Goal: Task Accomplishment & Management: Manage account settings

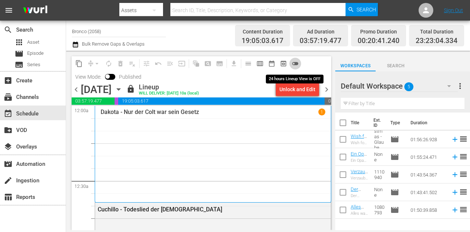
click at [294, 64] on span "toggle_off" at bounding box center [295, 63] width 7 height 7
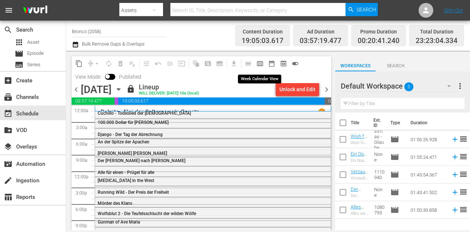
click at [262, 61] on span "calendar_view_week_outlined" at bounding box center [259, 63] width 7 height 7
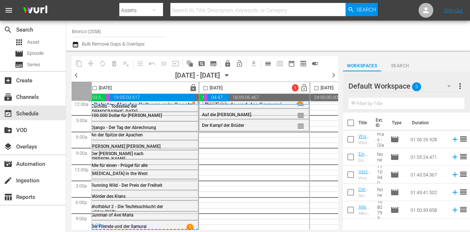
scroll to position [7, 0]
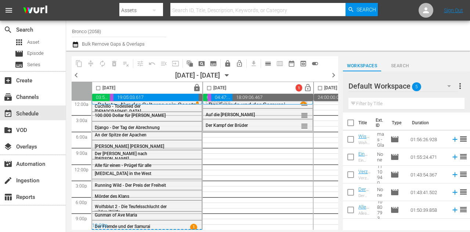
click at [446, 86] on icon "button" at bounding box center [449, 86] width 9 height 9
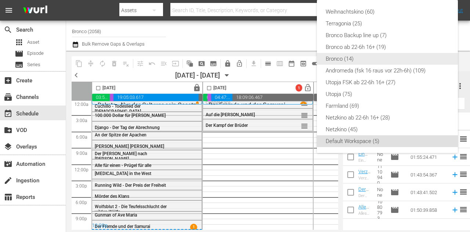
click at [338, 60] on div "Bronco (14)" at bounding box center [387, 59] width 123 height 12
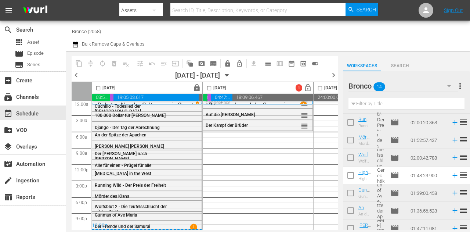
scroll to position [73, 0]
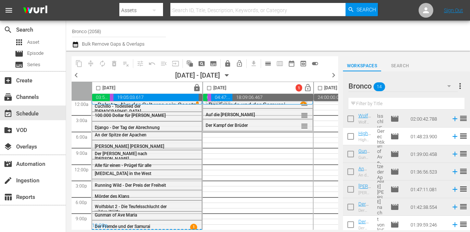
drag, startPoint x: 348, startPoint y: 134, endPoint x: 354, endPoint y: 141, distance: 9.4
click at [348, 134] on input "checkbox" at bounding box center [350, 137] width 15 height 15
checkbox input "true"
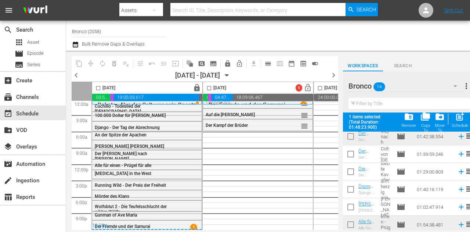
scroll to position [165, 0]
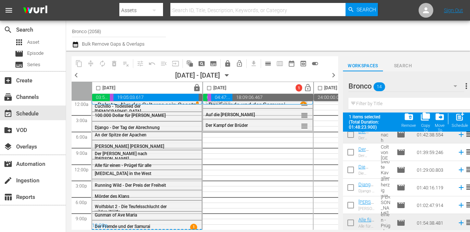
click at [355, 150] on input "checkbox" at bounding box center [350, 153] width 15 height 15
checkbox input "true"
click at [352, 170] on input "checkbox" at bounding box center [350, 170] width 15 height 15
checkbox input "true"
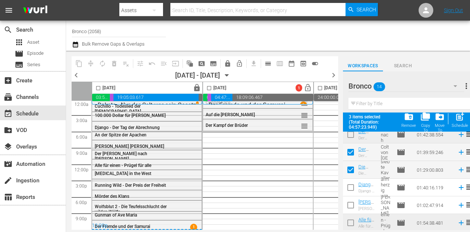
click at [352, 188] on input "checkbox" at bounding box center [350, 188] width 15 height 15
checkbox input "true"
drag, startPoint x: 352, startPoint y: 201, endPoint x: 355, endPoint y: 207, distance: 6.6
click at [352, 201] on input "checkbox" at bounding box center [350, 206] width 15 height 15
checkbox input "true"
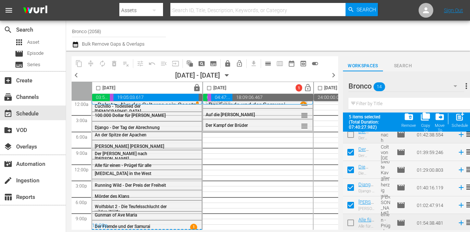
click at [209, 90] on input "checkbox" at bounding box center [209, 89] width 8 height 8
checkbox input "true"
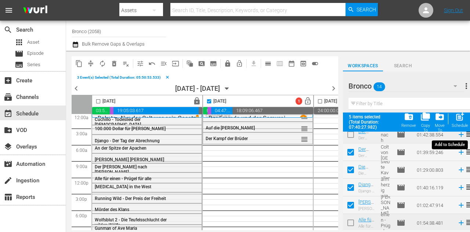
click at [459, 119] on span "post_add" at bounding box center [460, 117] width 10 height 10
checkbox input "false"
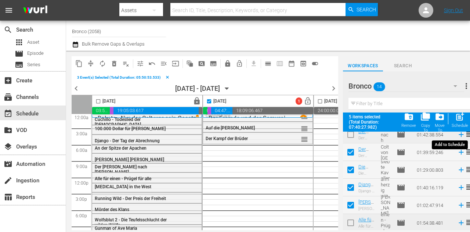
checkbox input "false"
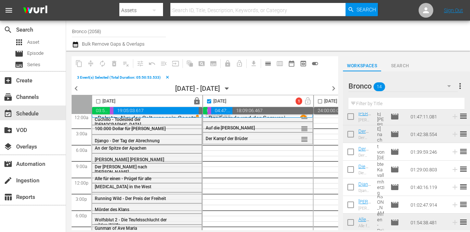
scroll to position [146, 0]
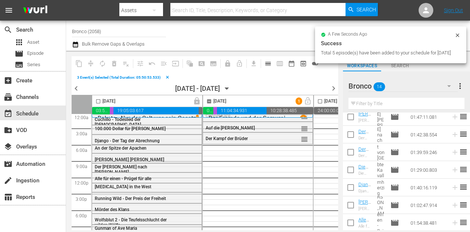
checkbox input "false"
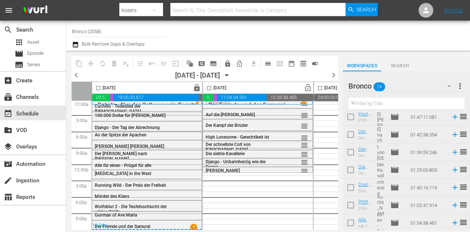
click at [231, 75] on icon "button" at bounding box center [227, 75] width 8 height 8
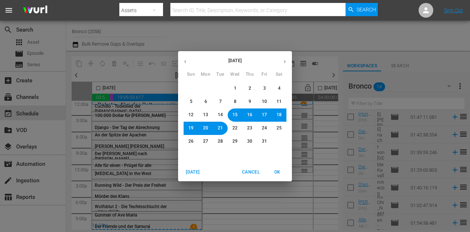
drag, startPoint x: 246, startPoint y: 113, endPoint x: 264, endPoint y: 139, distance: 31.2
click at [246, 113] on button "16" at bounding box center [249, 114] width 13 height 13
drag, startPoint x: 278, startPoint y: 173, endPoint x: 275, endPoint y: 163, distance: 10.3
click at [278, 173] on span "OK" at bounding box center [277, 172] width 18 height 8
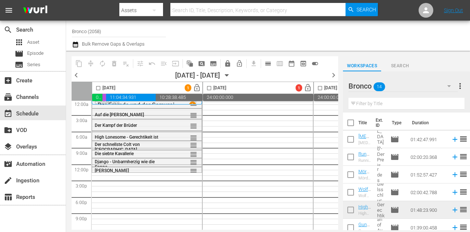
click at [352, 141] on input "checkbox" at bounding box center [350, 140] width 15 height 15
checkbox input "true"
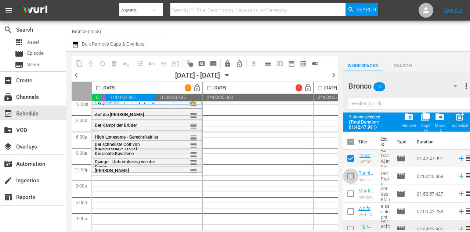
click at [349, 176] on input "checkbox" at bounding box center [350, 177] width 15 height 15
checkbox input "true"
click at [351, 198] on input "checkbox" at bounding box center [350, 194] width 15 height 15
checkbox input "true"
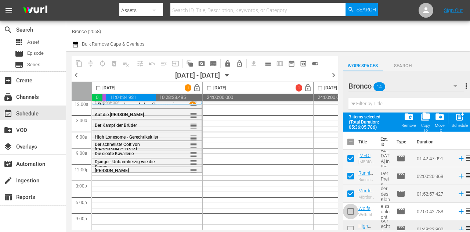
click at [351, 212] on input "checkbox" at bounding box center [350, 212] width 15 height 15
checkbox input "true"
click at [100, 88] on input "checkbox" at bounding box center [98, 89] width 8 height 8
checkbox input "true"
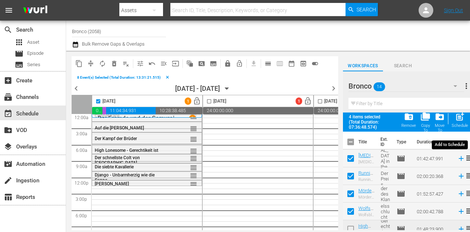
click at [462, 120] on span "post_add" at bounding box center [460, 117] width 10 height 10
checkbox input "false"
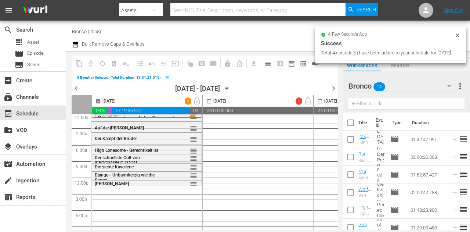
checkbox input "false"
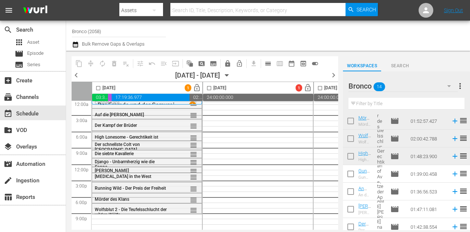
scroll to position [72, 0]
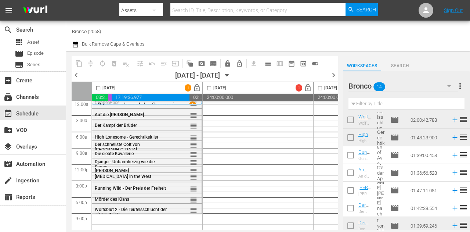
click at [353, 174] on input "checkbox" at bounding box center [350, 173] width 15 height 15
checkbox input "true"
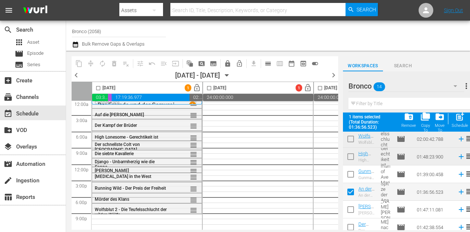
click at [96, 88] on input "checkbox" at bounding box center [98, 89] width 8 height 8
checkbox input "true"
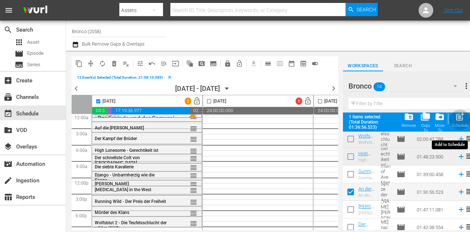
click at [461, 119] on span "post_add" at bounding box center [460, 117] width 10 height 10
checkbox input "false"
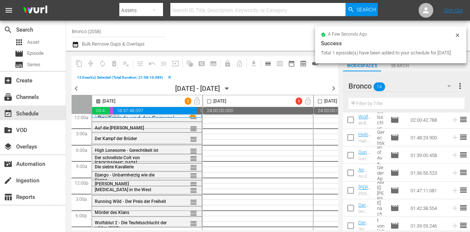
checkbox input "false"
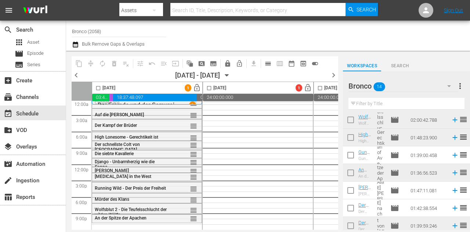
click at [430, 87] on div "Bronco 14" at bounding box center [402, 86] width 109 height 21
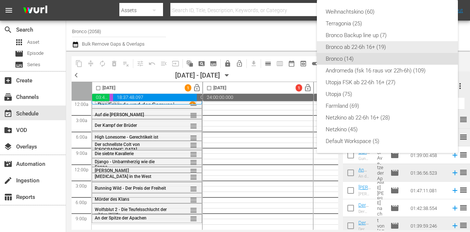
click at [364, 46] on div "Bronco ab 22-6h 16+ (19)" at bounding box center [387, 47] width 123 height 12
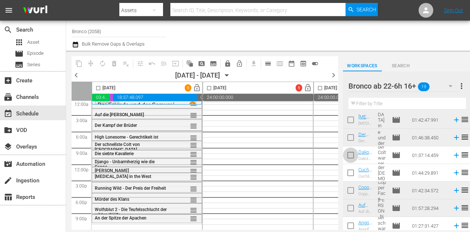
click at [351, 156] on input "checkbox" at bounding box center [350, 156] width 15 height 15
checkbox input "true"
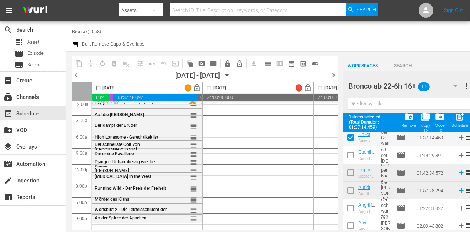
click at [351, 159] on input "checkbox" at bounding box center [350, 156] width 15 height 15
checkbox input "true"
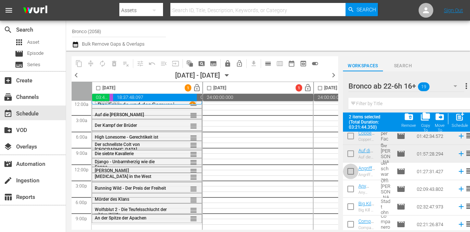
click at [350, 167] on input "checkbox" at bounding box center [350, 172] width 15 height 15
checkbox input "true"
click at [354, 194] on input "checkbox" at bounding box center [350, 189] width 15 height 15
checkbox input "true"
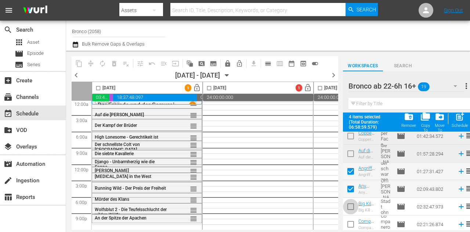
click at [355, 206] on input "checkbox" at bounding box center [350, 207] width 15 height 15
checkbox input "true"
click at [354, 218] on input "checkbox" at bounding box center [350, 225] width 15 height 15
checkbox input "true"
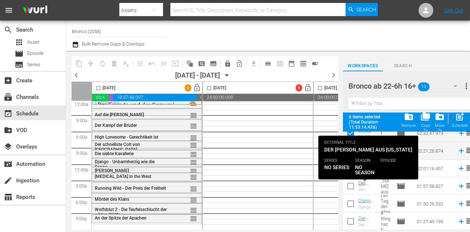
scroll to position [182, 0]
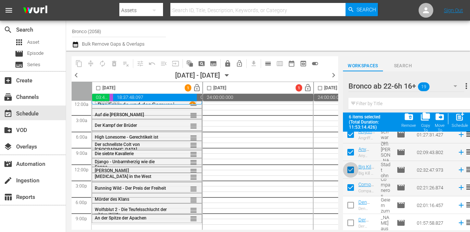
click at [350, 169] on input "checkbox" at bounding box center [350, 170] width 15 height 15
checkbox input "false"
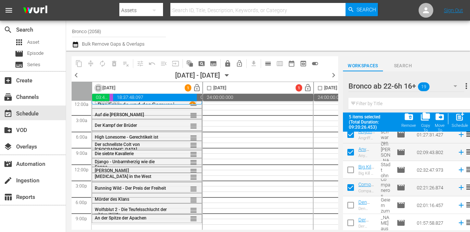
click at [97, 88] on input "checkbox" at bounding box center [98, 89] width 8 height 8
checkbox input "true"
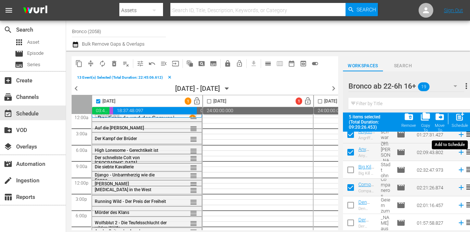
click at [460, 117] on span "post_add" at bounding box center [460, 117] width 10 height 10
checkbox input "false"
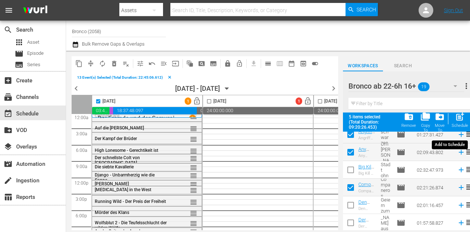
checkbox input "false"
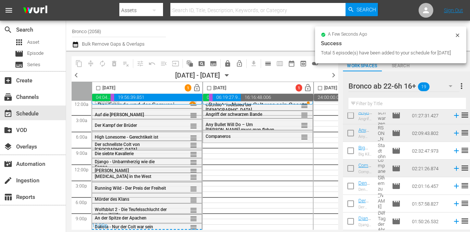
checkbox input "false"
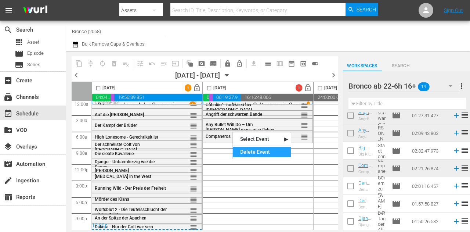
click at [251, 155] on div "Delete Event" at bounding box center [262, 152] width 58 height 10
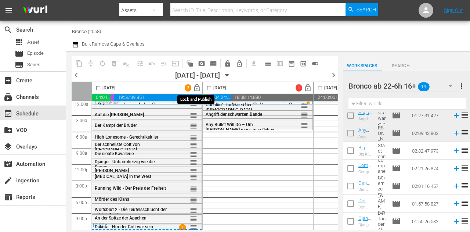
click at [196, 86] on span "lock_open" at bounding box center [197, 88] width 8 height 8
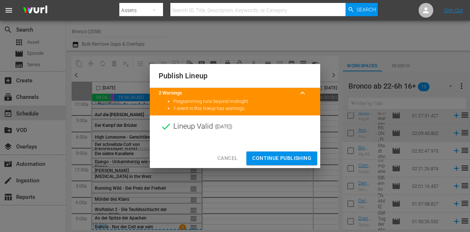
click at [264, 151] on button "Continue Publishing" at bounding box center [281, 158] width 71 height 14
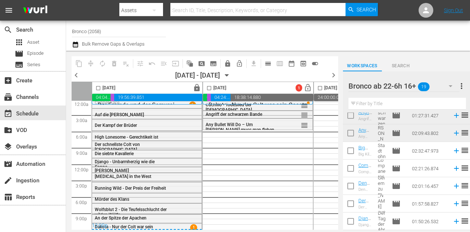
click at [447, 88] on icon "button" at bounding box center [450, 86] width 9 height 9
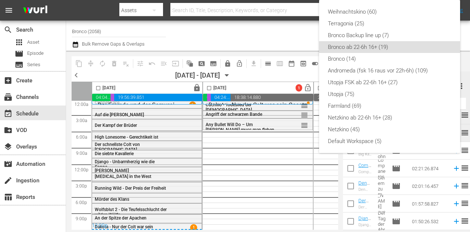
click at [282, 36] on div "Weihnachtskino (60) Terragonia (25) Bronco Backup line up (7) Bronco ab 22-6h 1…" at bounding box center [235, 116] width 470 height 232
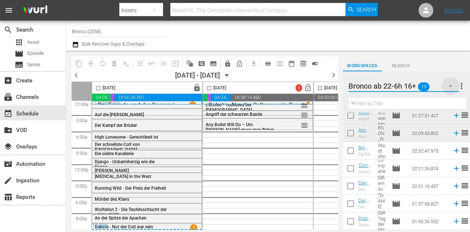
click at [452, 86] on icon "button" at bounding box center [451, 86] width 4 height 2
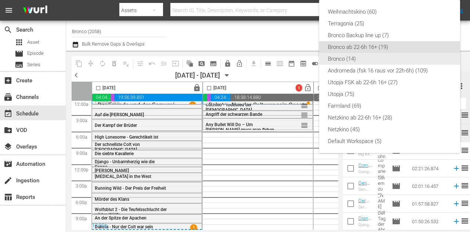
drag, startPoint x: 362, startPoint y: 57, endPoint x: 367, endPoint y: 94, distance: 36.7
click at [362, 57] on div "Bronco (14)" at bounding box center [389, 59] width 123 height 12
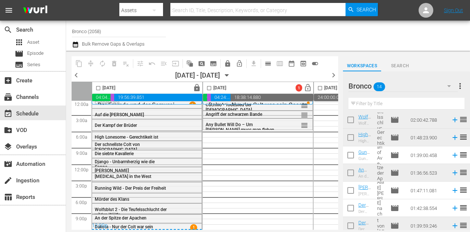
click at [351, 155] on input "checkbox" at bounding box center [350, 156] width 15 height 15
checkbox input "true"
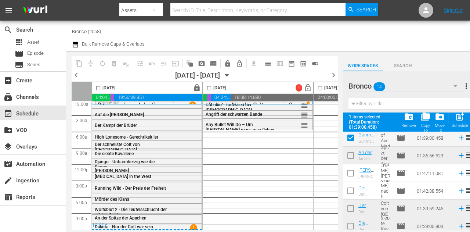
scroll to position [109, 0]
click at [354, 176] on input "checkbox" at bounding box center [350, 173] width 15 height 15
checkbox input "true"
click at [351, 194] on input "checkbox" at bounding box center [350, 191] width 15 height 15
checkbox input "true"
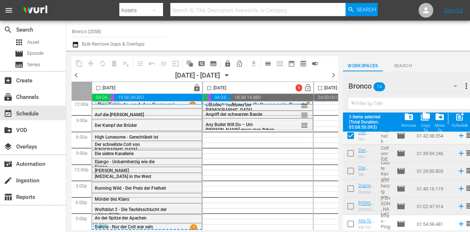
scroll to position [165, 0]
click at [352, 223] on input "checkbox" at bounding box center [350, 223] width 15 height 15
checkbox input "true"
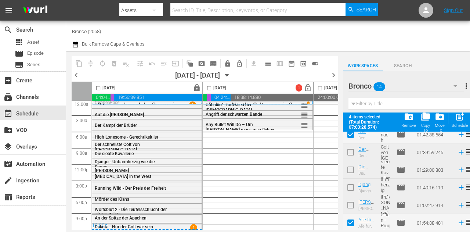
click at [209, 88] on input "checkbox" at bounding box center [209, 89] width 8 height 8
checkbox input "true"
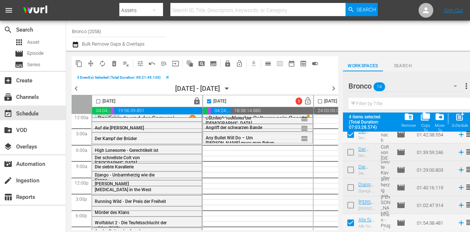
click at [460, 116] on span "post_add" at bounding box center [460, 117] width 10 height 10
checkbox input "false"
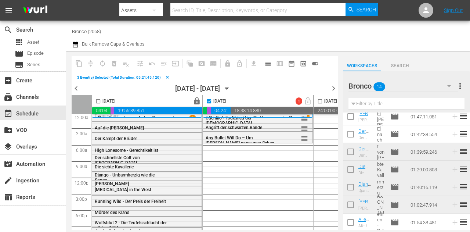
scroll to position [146, 0]
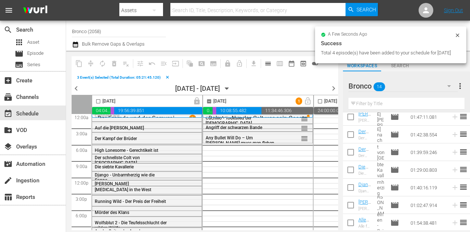
checkbox input "false"
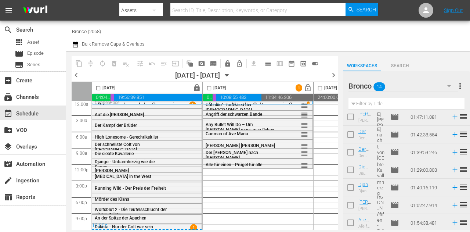
click at [231, 77] on icon "button" at bounding box center [227, 75] width 8 height 8
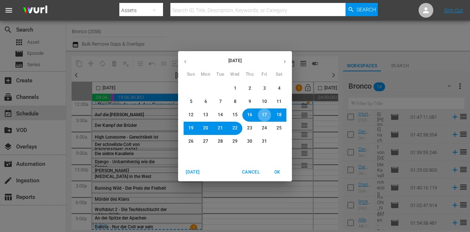
click at [267, 115] on span "17" at bounding box center [264, 115] width 5 height 6
click at [280, 175] on span "OK" at bounding box center [277, 172] width 18 height 8
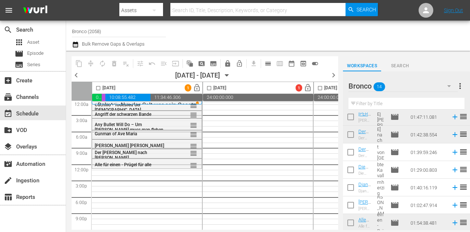
click at [351, 155] on input "checkbox" at bounding box center [350, 153] width 15 height 15
checkbox input "true"
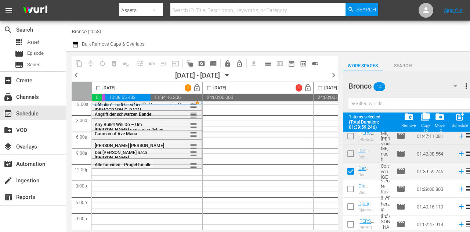
click at [350, 190] on input "checkbox" at bounding box center [350, 189] width 15 height 15
checkbox input "true"
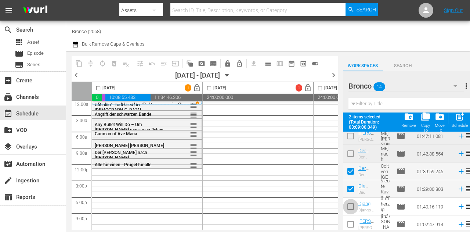
click at [349, 207] on input "checkbox" at bounding box center [350, 207] width 15 height 15
checkbox input "true"
click at [348, 228] on input "checkbox" at bounding box center [350, 225] width 15 height 15
checkbox input "true"
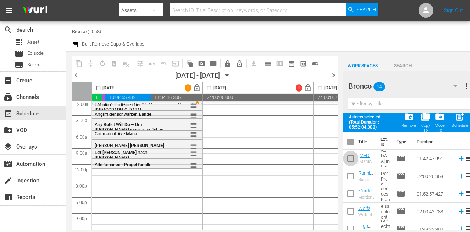
click at [355, 160] on input "checkbox" at bounding box center [350, 159] width 15 height 15
checkbox input "true"
click at [96, 86] on input "checkbox" at bounding box center [98, 89] width 8 height 8
checkbox input "true"
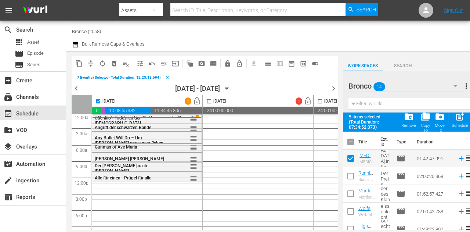
click at [461, 118] on span "post_add" at bounding box center [460, 117] width 10 height 10
checkbox input "false"
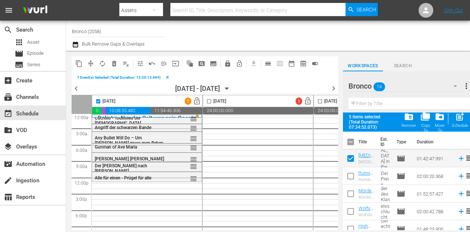
checkbox input "false"
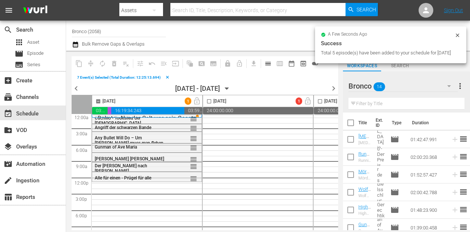
checkbox input "false"
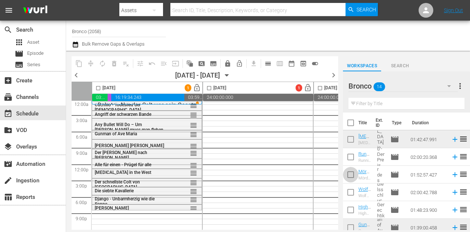
click at [352, 177] on input "checkbox" at bounding box center [350, 175] width 15 height 15
checkbox input "true"
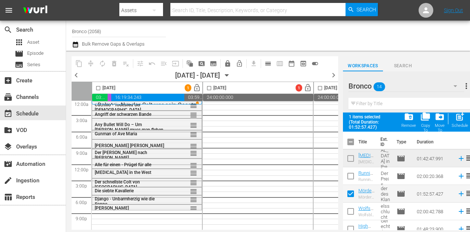
click at [96, 87] on input "checkbox" at bounding box center [98, 89] width 8 height 8
checkbox input "true"
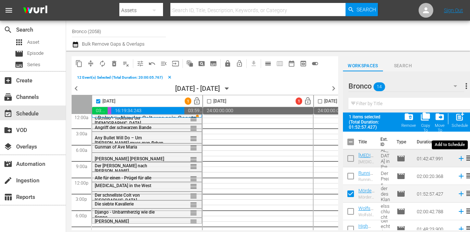
click at [462, 122] on div "post_add Schedule" at bounding box center [460, 120] width 17 height 16
checkbox input "false"
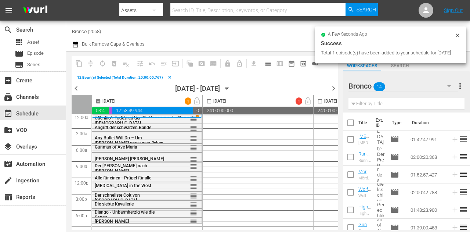
checkbox input "false"
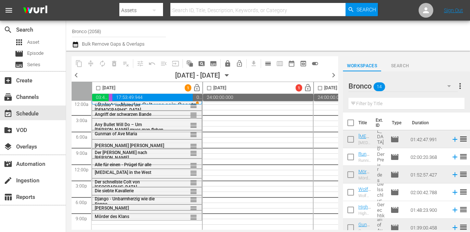
click at [430, 88] on div "Bronco 14" at bounding box center [402, 86] width 109 height 21
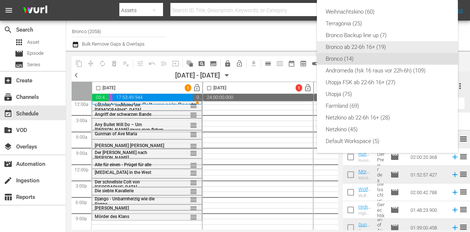
click at [372, 49] on div "Bronco ab 22-6h 16+ (19)" at bounding box center [387, 47] width 123 height 12
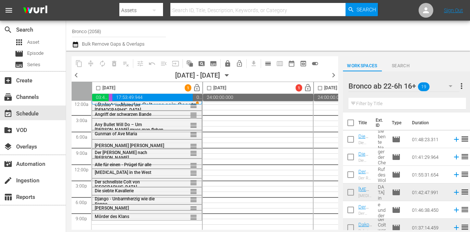
click at [352, 140] on input "checkbox" at bounding box center [350, 140] width 15 height 15
checkbox input "true"
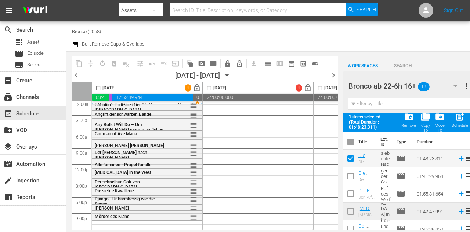
click at [352, 174] on input "checkbox" at bounding box center [350, 177] width 15 height 15
checkbox input "true"
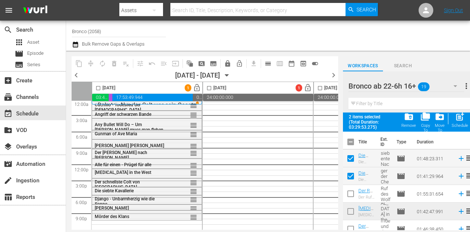
click at [355, 194] on input "checkbox" at bounding box center [350, 194] width 15 height 15
checkbox input "true"
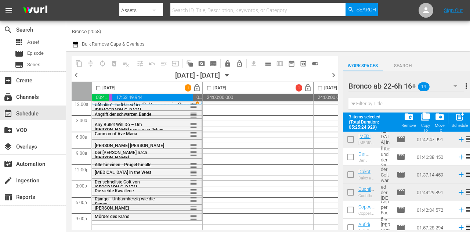
scroll to position [73, 0]
click at [351, 210] on input "checkbox" at bounding box center [350, 209] width 15 height 15
checkbox input "true"
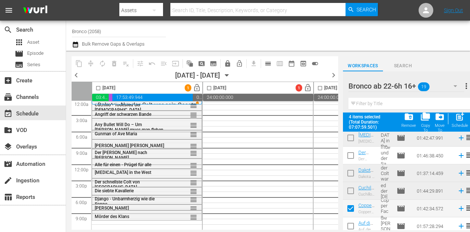
click at [99, 88] on input "checkbox" at bounding box center [98, 89] width 8 height 8
checkbox input "true"
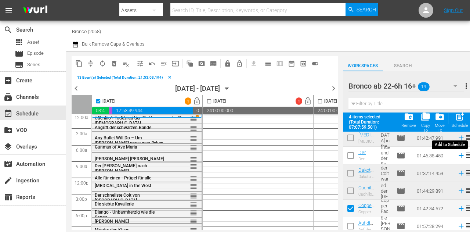
click at [463, 120] on span "post_add" at bounding box center [460, 117] width 10 height 10
checkbox input "false"
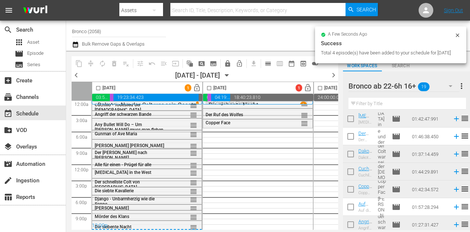
checkbox input "false"
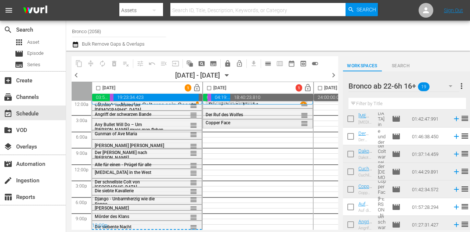
drag, startPoint x: 271, startPoint y: 125, endPoint x: 236, endPoint y: 125, distance: 35.6
click at [236, 125] on div "Copper Face reorder" at bounding box center [258, 123] width 110 height 9
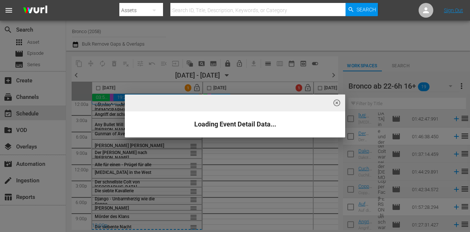
drag, startPoint x: 236, startPoint y: 125, endPoint x: 220, endPoint y: 160, distance: 38.8
click at [220, 160] on div "highlight_off_icon Loading Event Detail Data..." at bounding box center [235, 116] width 470 height 232
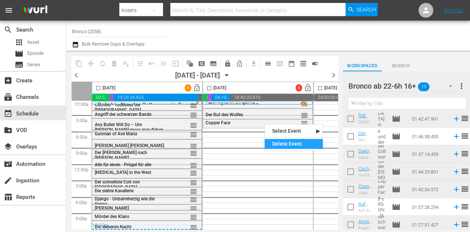
click at [272, 140] on div "Delete Event" at bounding box center [294, 144] width 58 height 10
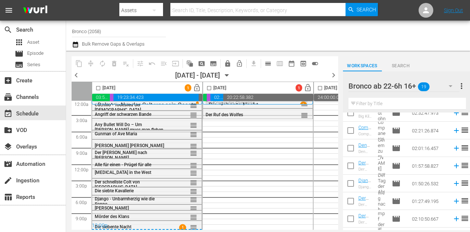
scroll to position [234, 0]
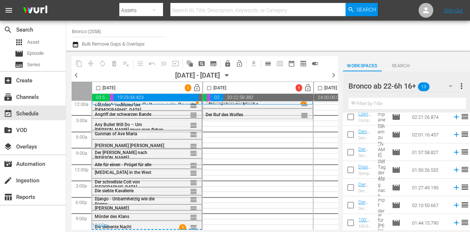
click at [352, 203] on input "checkbox" at bounding box center [350, 206] width 15 height 15
checkbox input "true"
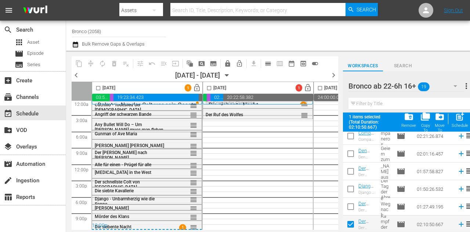
click at [209, 88] on input "checkbox" at bounding box center [209, 89] width 8 height 8
checkbox input "true"
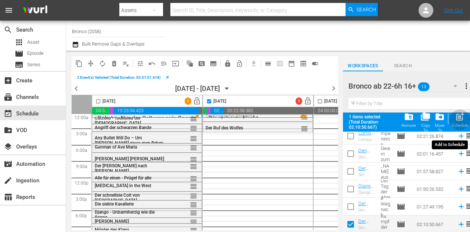
click at [461, 119] on span "post_add" at bounding box center [460, 117] width 10 height 10
checkbox input "false"
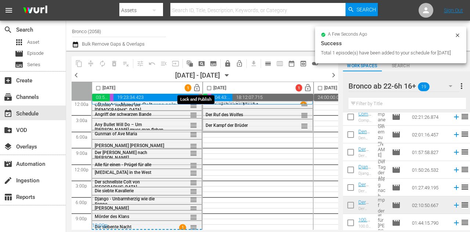
checkbox input "false"
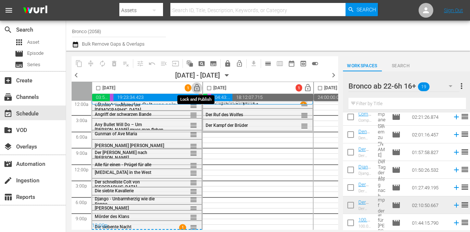
click at [196, 89] on span "lock_open" at bounding box center [197, 88] width 8 height 8
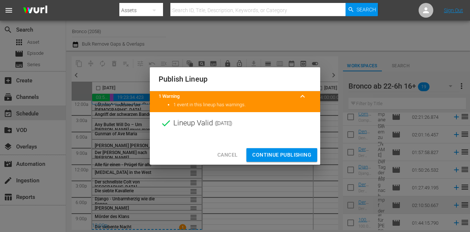
click at [275, 155] on span "Continue Publishing" at bounding box center [281, 154] width 59 height 9
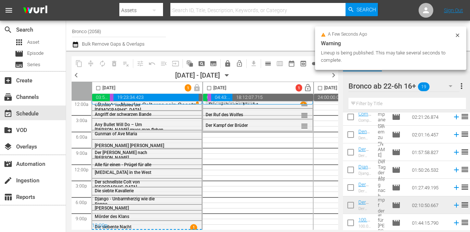
click at [231, 75] on icon "button" at bounding box center [227, 75] width 8 height 8
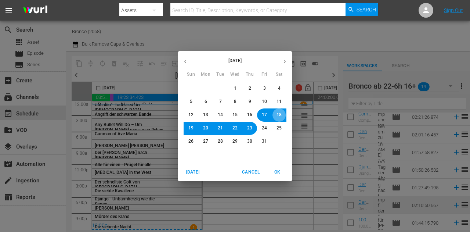
click at [278, 116] on span "18" at bounding box center [278, 115] width 5 height 6
click at [278, 171] on span "OK" at bounding box center [277, 172] width 18 height 8
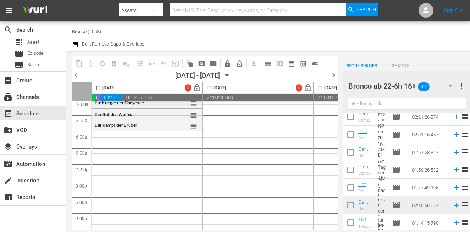
click at [445, 86] on button "button" at bounding box center [451, 86] width 18 height 18
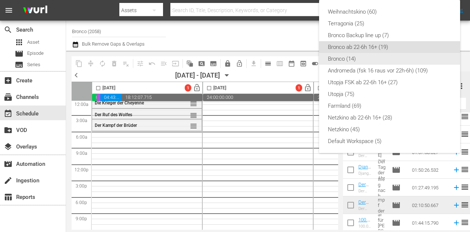
click at [365, 58] on div "Bronco (14)" at bounding box center [389, 59] width 123 height 12
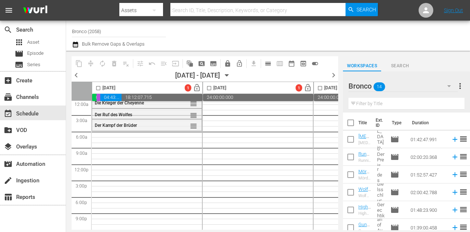
click at [357, 139] on input "checkbox" at bounding box center [350, 140] width 15 height 15
checkbox input "true"
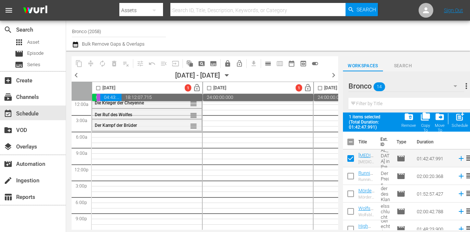
click at [353, 175] on input "checkbox" at bounding box center [350, 177] width 15 height 15
checkbox input "true"
click at [352, 195] on input "checkbox" at bounding box center [350, 194] width 15 height 15
checkbox input "true"
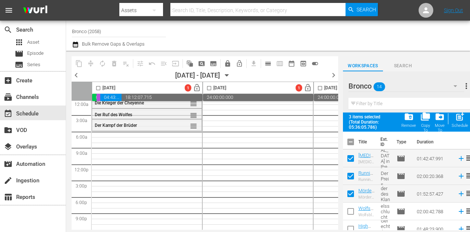
click at [354, 206] on input "checkbox" at bounding box center [350, 212] width 15 height 15
checkbox input "true"
click at [353, 227] on input "checkbox" at bounding box center [350, 229] width 15 height 15
checkbox input "true"
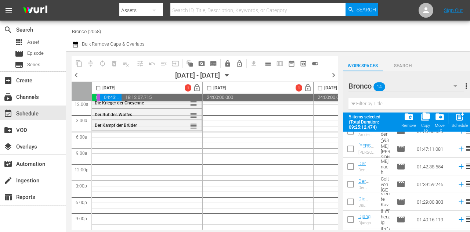
scroll to position [147, 0]
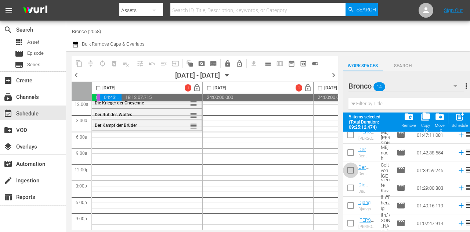
click at [347, 169] on input "checkbox" at bounding box center [350, 171] width 15 height 15
checkbox input "true"
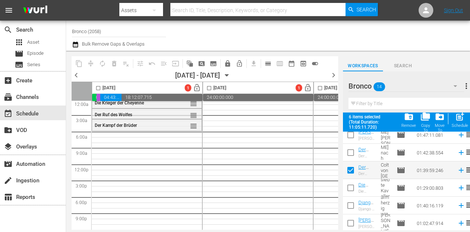
click at [350, 198] on span at bounding box center [350, 205] width 15 height 15
click at [350, 202] on input "checkbox" at bounding box center [350, 206] width 15 height 15
checkbox input "true"
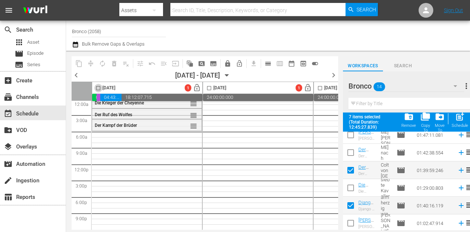
click at [100, 88] on input "checkbox" at bounding box center [98, 89] width 8 height 8
checkbox input "true"
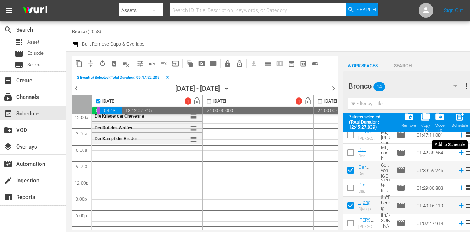
click at [460, 119] on span "post_add" at bounding box center [460, 117] width 10 height 10
checkbox input "false"
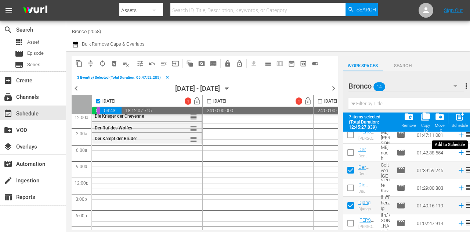
checkbox input "false"
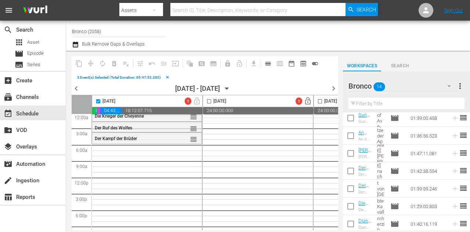
scroll to position [146, 0]
click at [375, 30] on div at bounding box center [375, 35] width 178 height 26
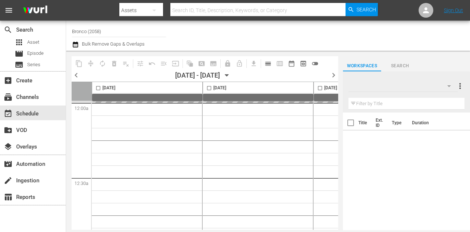
click at [315, 61] on span "toggle_off" at bounding box center [314, 63] width 7 height 7
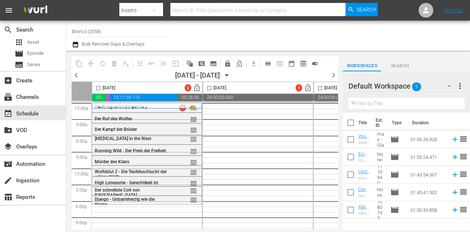
click at [442, 85] on button "button" at bounding box center [449, 86] width 18 height 18
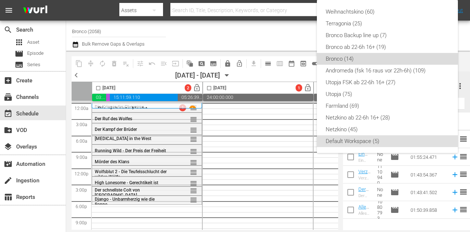
click at [351, 57] on div "Bronco (14)" at bounding box center [387, 59] width 123 height 12
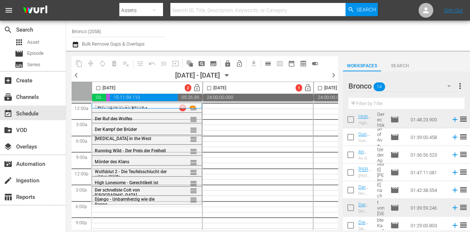
scroll to position [110, 0]
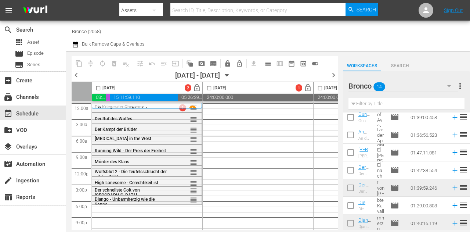
click at [352, 121] on input "checkbox" at bounding box center [350, 118] width 15 height 15
checkbox input "true"
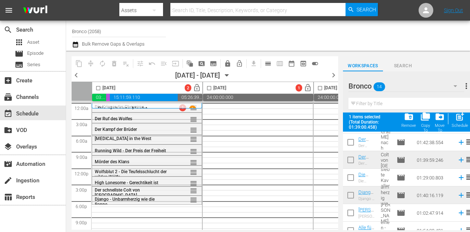
scroll to position [165, 0]
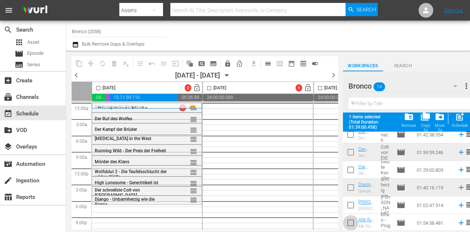
click at [351, 221] on input "checkbox" at bounding box center [350, 223] width 15 height 15
checkbox input "true"
click at [98, 88] on input "checkbox" at bounding box center [98, 89] width 8 height 8
checkbox input "true"
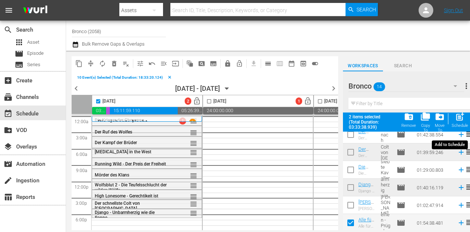
click at [464, 116] on span "post_add" at bounding box center [460, 117] width 10 height 10
checkbox input "false"
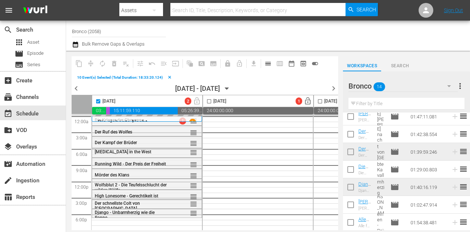
scroll to position [146, 0]
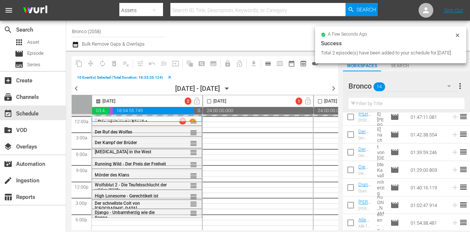
checkbox input "false"
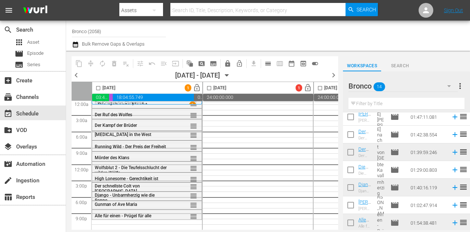
scroll to position [7, 0]
click at [422, 85] on div "Bronco 14" at bounding box center [402, 86] width 109 height 21
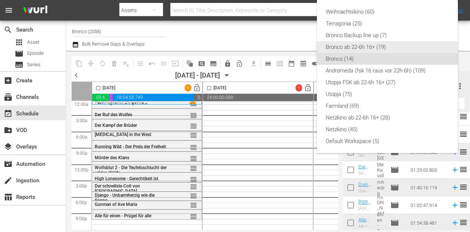
click at [385, 47] on div "Bronco ab 22-6h 16+ (19)" at bounding box center [387, 47] width 123 height 12
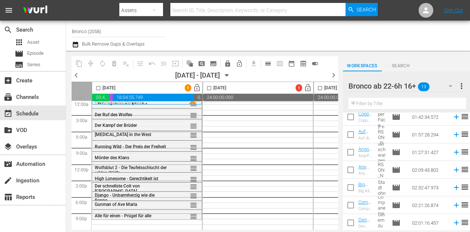
click at [348, 149] on input "checkbox" at bounding box center [350, 153] width 15 height 15
checkbox input "true"
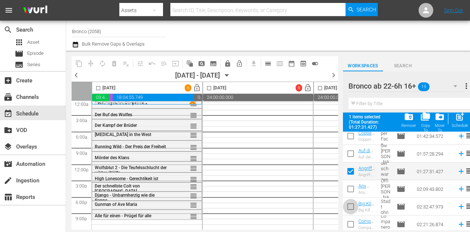
click at [354, 203] on input "checkbox" at bounding box center [350, 207] width 15 height 15
checkbox input "true"
click at [352, 222] on input "checkbox" at bounding box center [350, 225] width 15 height 15
checkbox input "true"
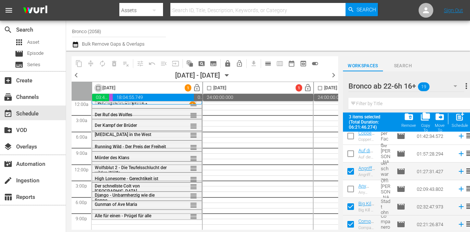
click at [98, 87] on input "checkbox" at bounding box center [98, 89] width 8 height 8
checkbox input "true"
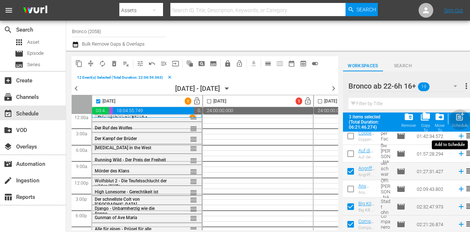
click at [460, 120] on span "post_add" at bounding box center [460, 117] width 10 height 10
checkbox input "false"
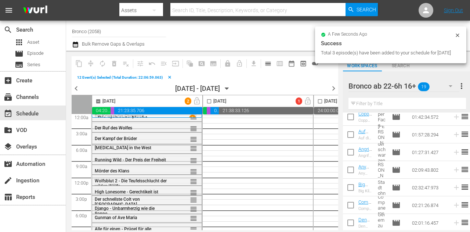
checkbox input "false"
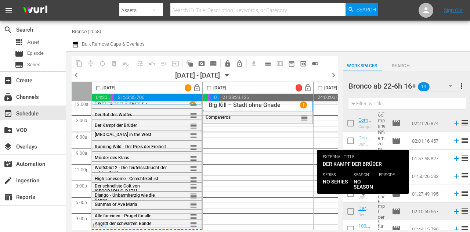
scroll to position [234, 0]
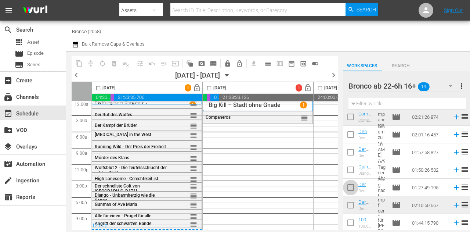
click at [352, 191] on input "checkbox" at bounding box center [350, 188] width 15 height 15
checkbox input "true"
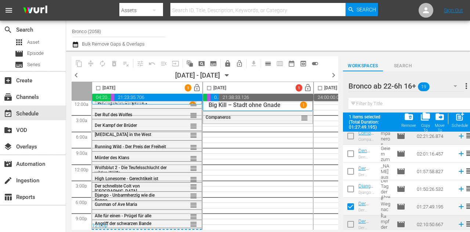
click at [208, 88] on input "checkbox" at bounding box center [209, 89] width 8 height 8
checkbox input "true"
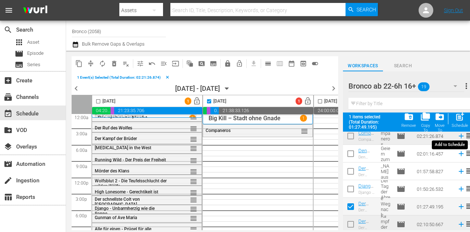
click at [457, 119] on span "post_add" at bounding box center [460, 117] width 10 height 10
checkbox input "false"
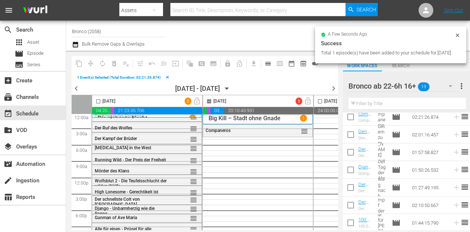
checkbox input "false"
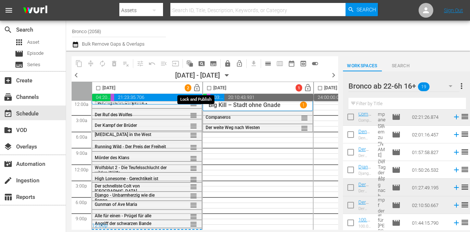
click at [196, 88] on span "lock_open" at bounding box center [197, 88] width 8 height 8
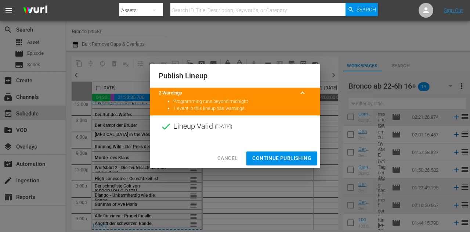
click at [298, 157] on span "Continue Publishing" at bounding box center [281, 157] width 59 height 9
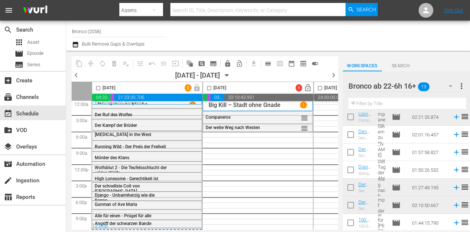
click at [444, 86] on button "button" at bounding box center [451, 86] width 18 height 18
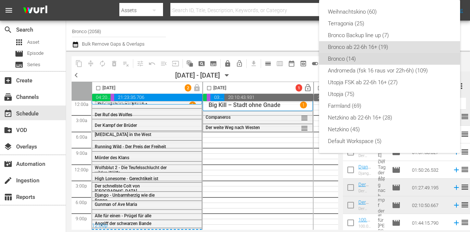
click at [363, 62] on div "Bronco (14)" at bounding box center [389, 59] width 123 height 12
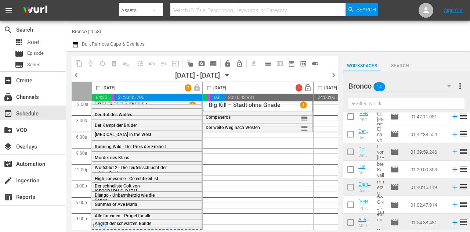
scroll to position [146, 0]
click at [352, 136] on input "checkbox" at bounding box center [350, 135] width 15 height 15
checkbox input "true"
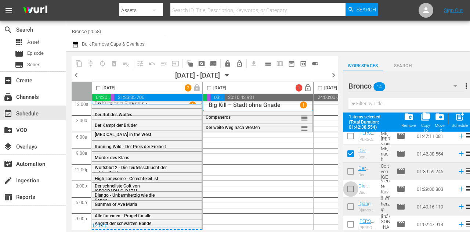
click at [345, 190] on input "checkbox" at bounding box center [350, 189] width 15 height 15
checkbox input "true"
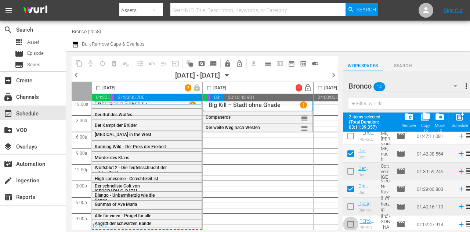
click at [350, 221] on input "checkbox" at bounding box center [350, 225] width 15 height 15
checkbox input "true"
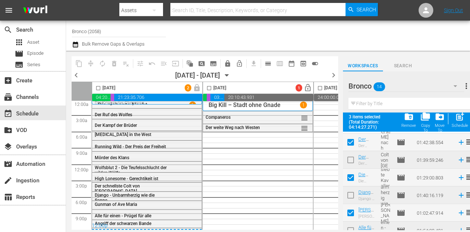
scroll to position [165, 0]
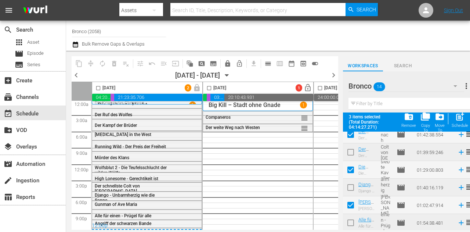
click at [210, 86] on input "checkbox" at bounding box center [209, 89] width 8 height 8
checkbox input "true"
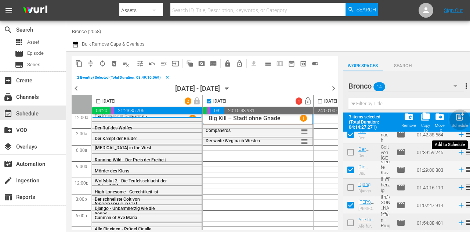
click at [461, 120] on span "post_add" at bounding box center [460, 117] width 10 height 10
checkbox input "false"
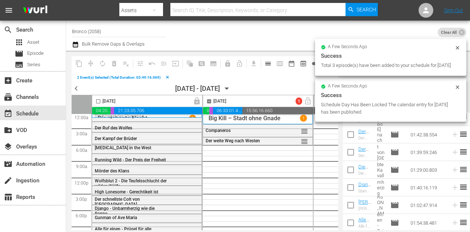
checkbox input "false"
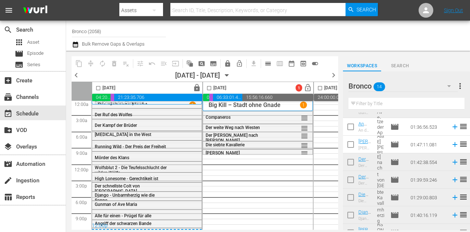
scroll to position [72, 0]
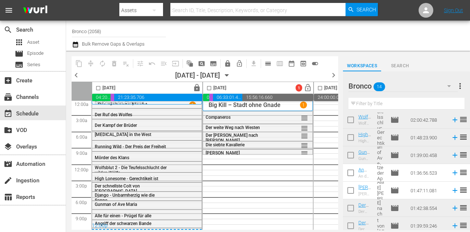
click at [352, 173] on input "checkbox" at bounding box center [350, 173] width 15 height 15
checkbox input "true"
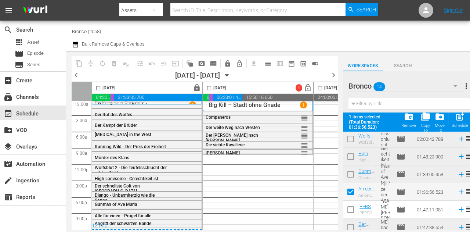
click at [351, 206] on input "checkbox" at bounding box center [350, 210] width 15 height 15
checkbox input "true"
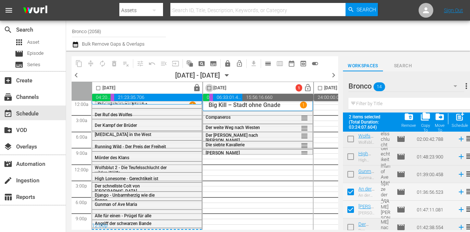
click at [208, 87] on input "checkbox" at bounding box center [209, 89] width 8 height 8
checkbox input "true"
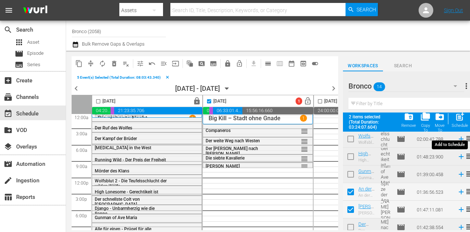
click at [461, 120] on span "post_add" at bounding box center [460, 117] width 10 height 10
checkbox input "false"
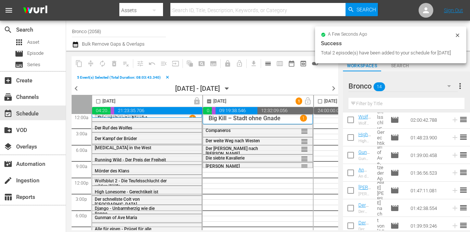
checkbox input "false"
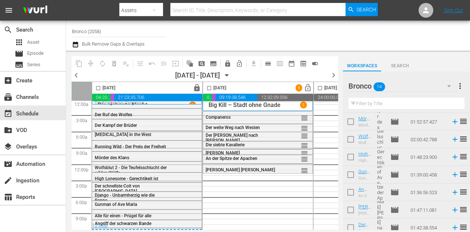
scroll to position [146, 0]
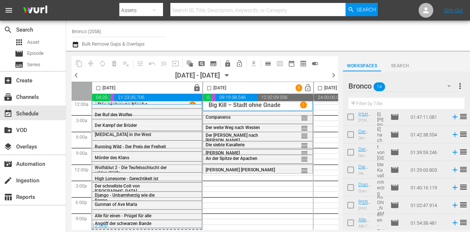
click at [228, 76] on icon "button" at bounding box center [226, 76] width 3 height 2
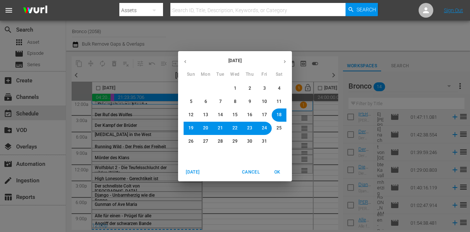
click at [191, 133] on button "19" at bounding box center [190, 128] width 13 height 13
click at [281, 171] on span "OK" at bounding box center [277, 172] width 18 height 8
